Goal: Find contact information: Find contact information

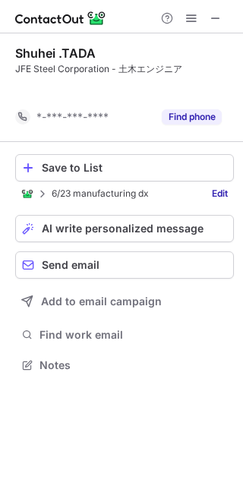
scroll to position [330, 243]
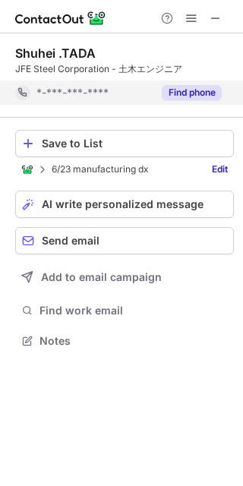
click at [199, 93] on button "Find phone" at bounding box center [192, 92] width 60 height 15
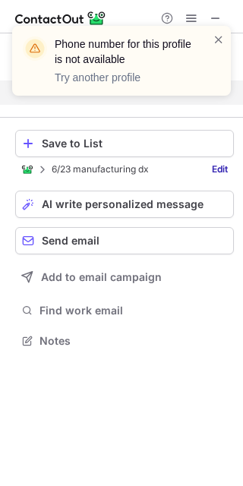
drag, startPoint x: 218, startPoint y: 39, endPoint x: 216, endPoint y: 27, distance: 11.6
click at [216, 27] on div "Phone number for this profile is not available Try another profile" at bounding box center [121, 61] width 219 height 70
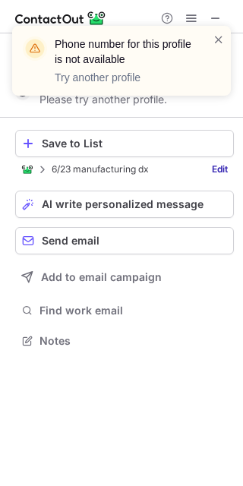
click at [216, 27] on div "Phone number for this profile is not available Try another profile" at bounding box center [121, 61] width 219 height 70
drag, startPoint x: 218, startPoint y: 34, endPoint x: 216, endPoint y: 21, distance: 13.0
click at [216, 21] on div "Phone number for this profile is not available Try another profile" at bounding box center [121, 67] width 243 height 112
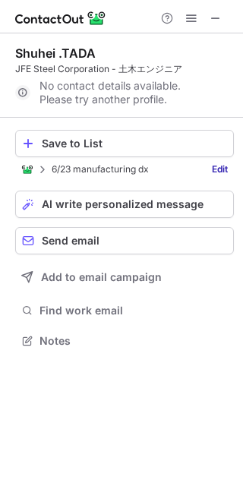
click at [215, 16] on div "Phone number for this profile is not available Try another profile" at bounding box center [121, 26] width 243 height 30
click at [216, 17] on span at bounding box center [216, 18] width 12 height 12
